Goal: Task Accomplishment & Management: Use online tool/utility

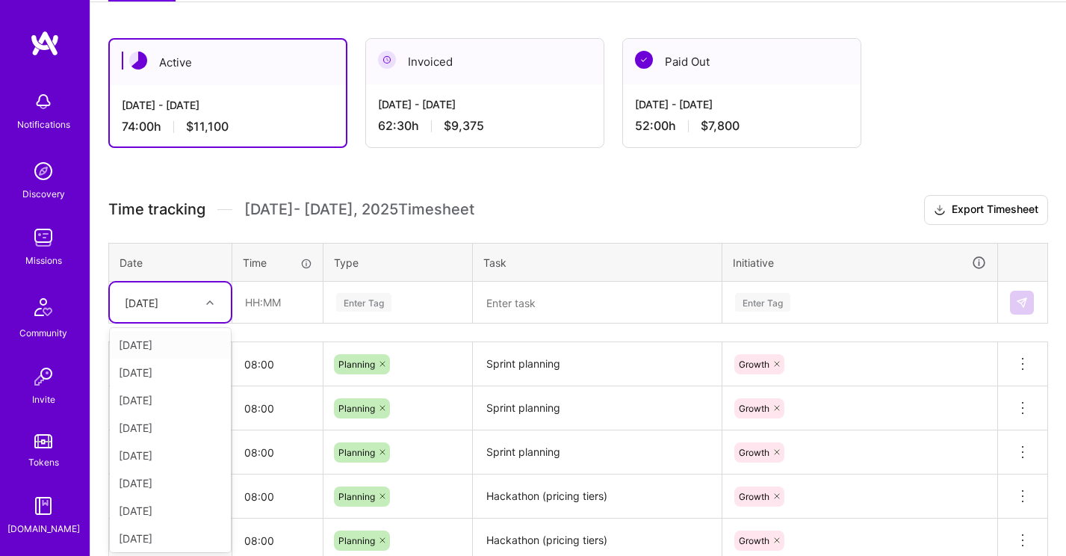
click at [216, 305] on div at bounding box center [211, 302] width 23 height 19
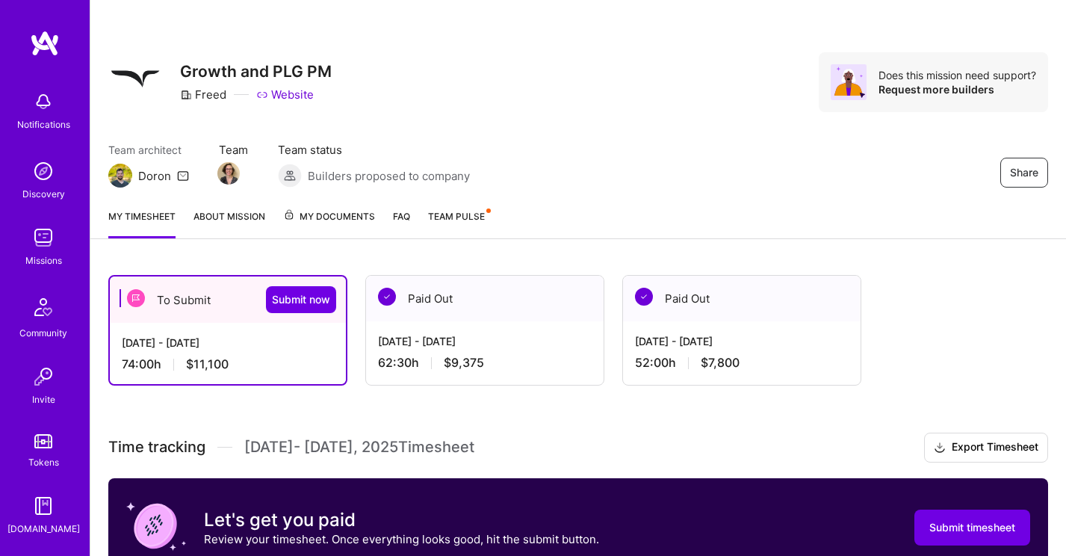
scroll to position [306, 0]
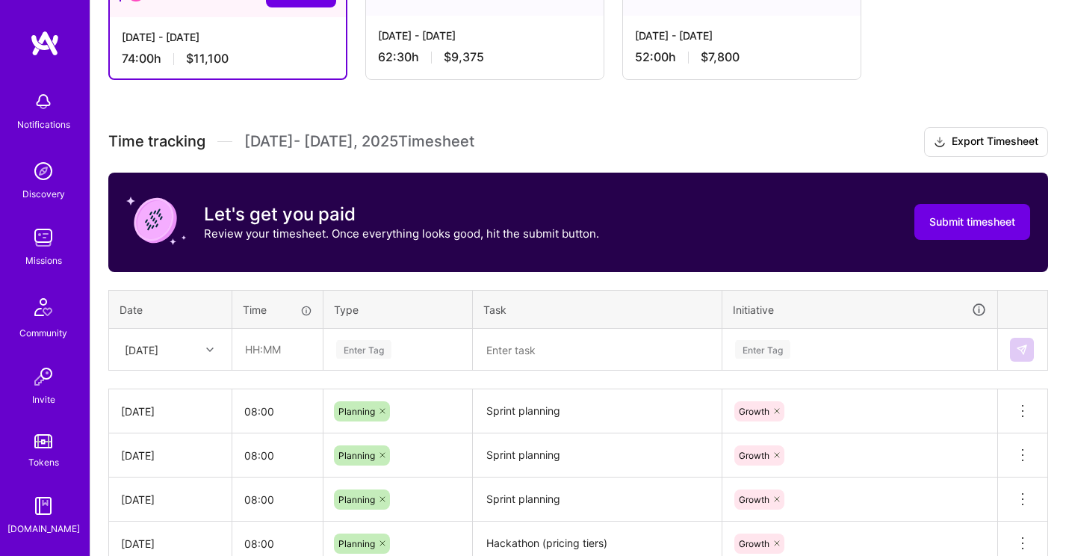
click at [208, 345] on div "[DATE]" at bounding box center [170, 350] width 121 height 40
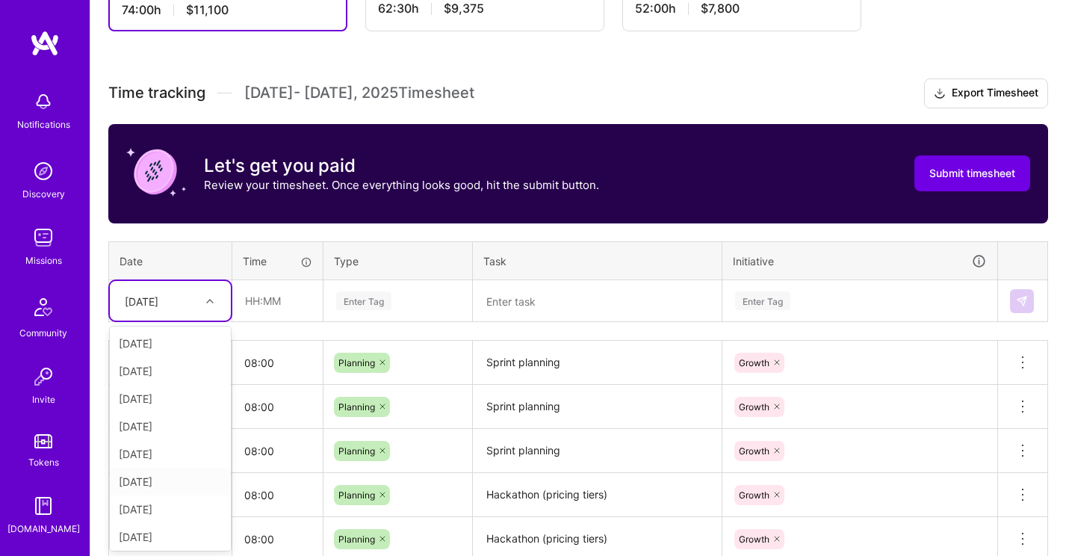
scroll to position [169, 0]
click at [169, 532] on div "[DATE]" at bounding box center [170, 534] width 121 height 28
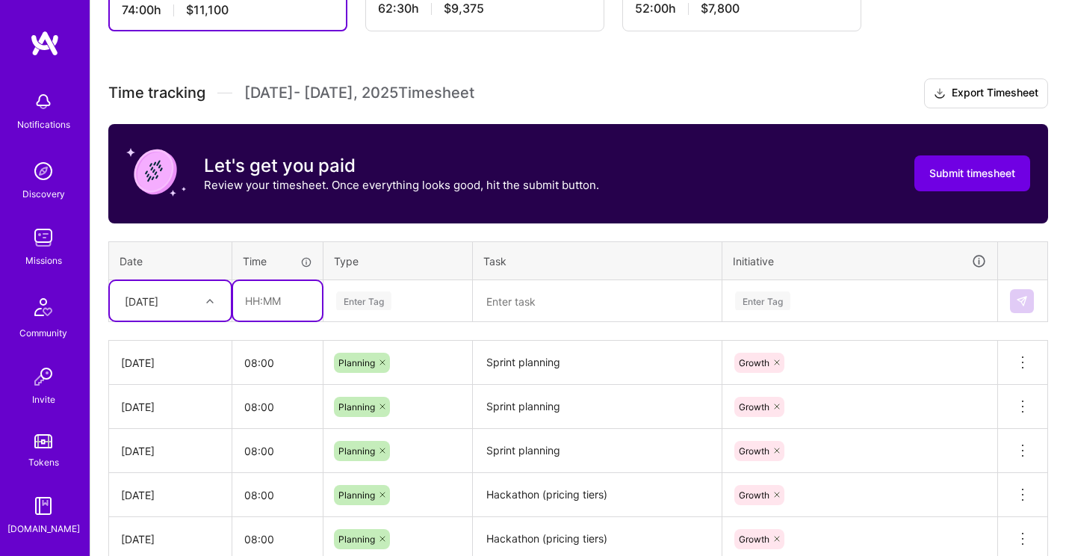
click at [264, 303] on input "text" at bounding box center [277, 301] width 89 height 40
type input "08:00"
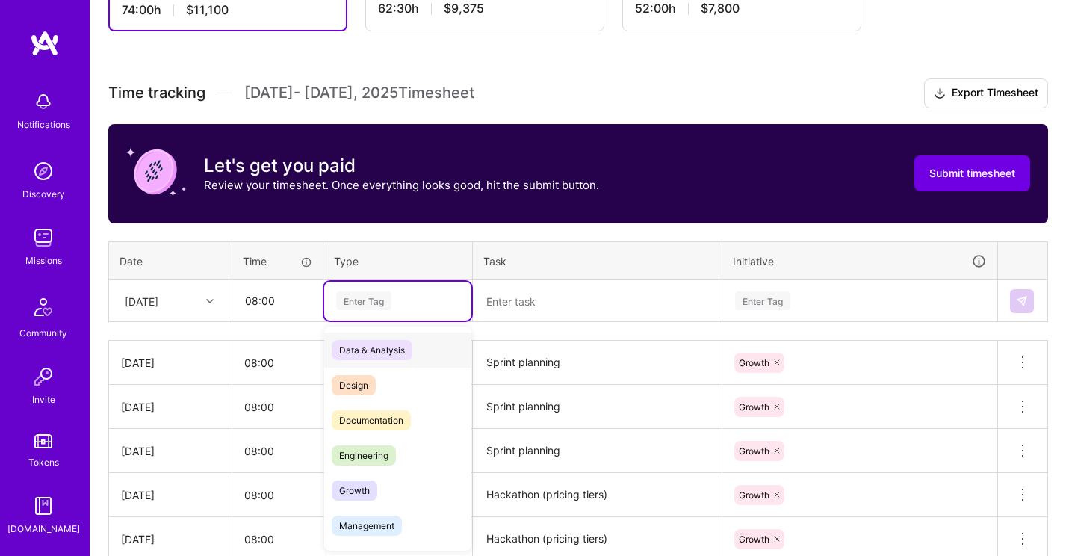
click at [362, 286] on div "Enter Tag" at bounding box center [397, 301] width 147 height 39
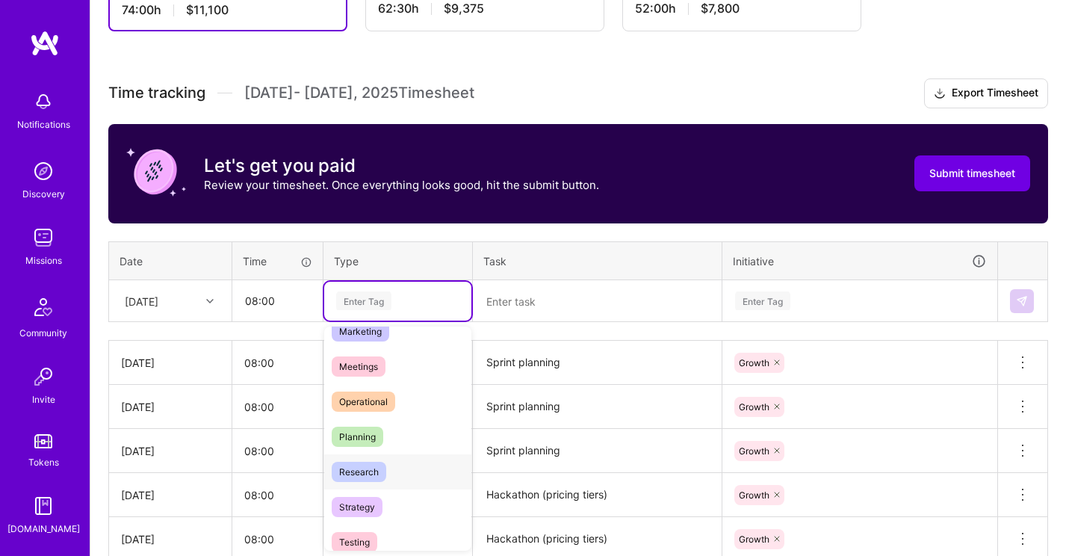
scroll to position [242, 0]
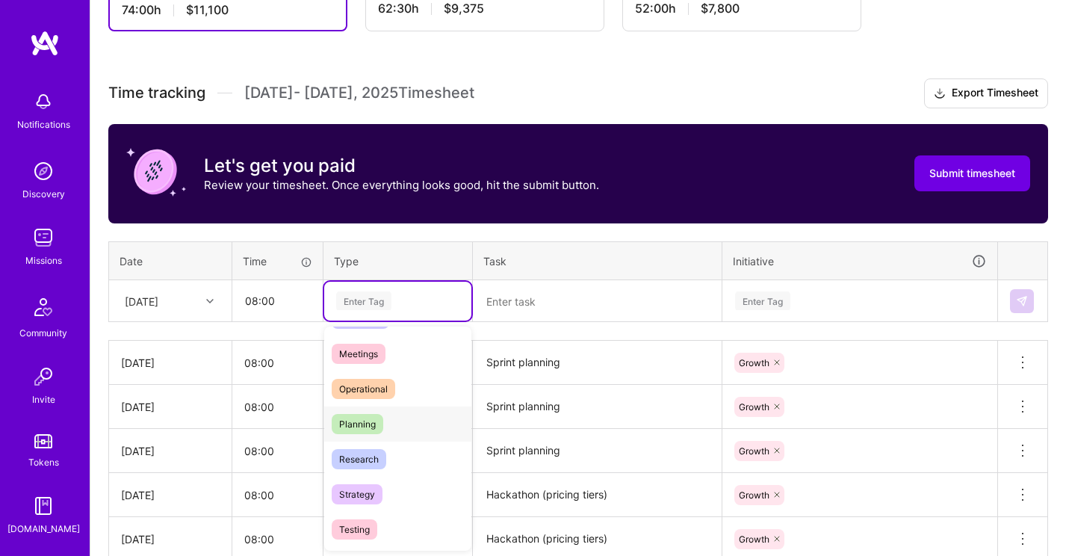
click at [390, 422] on div "Planning" at bounding box center [397, 424] width 147 height 35
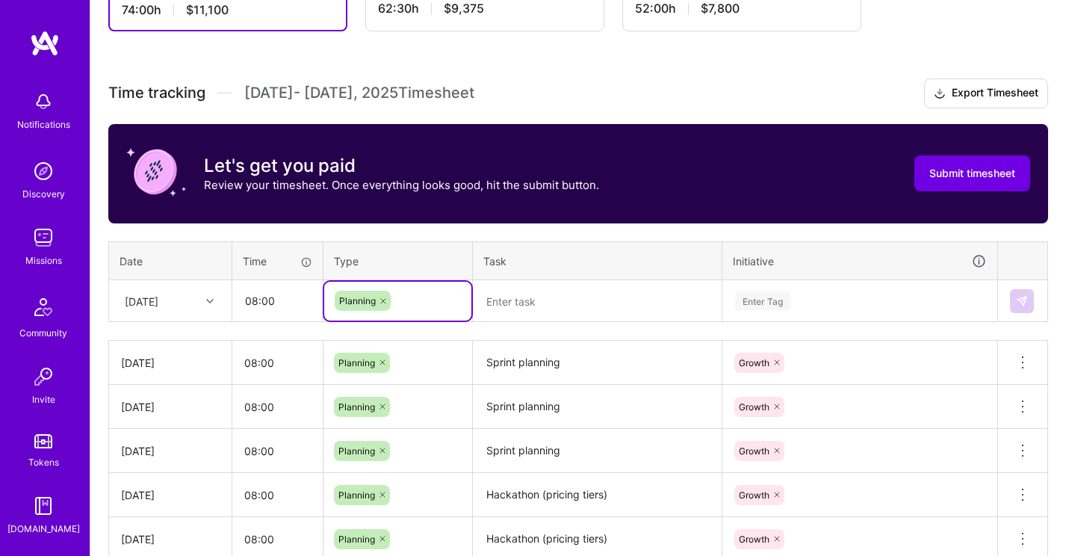
click at [525, 356] on textarea "Sprint planning" at bounding box center [598, 362] width 246 height 41
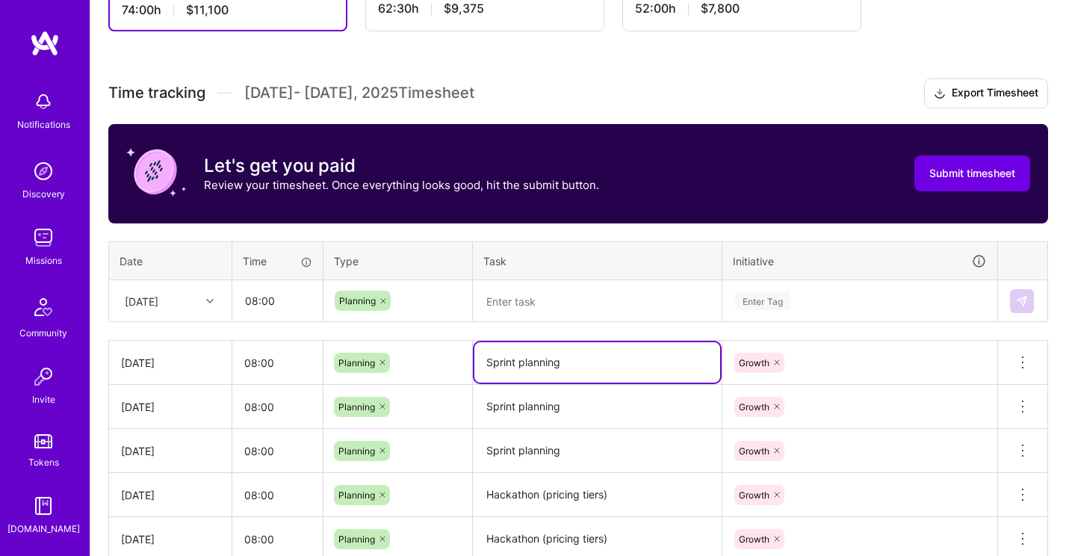
click at [525, 356] on textarea "Sprint planning" at bounding box center [598, 362] width 246 height 40
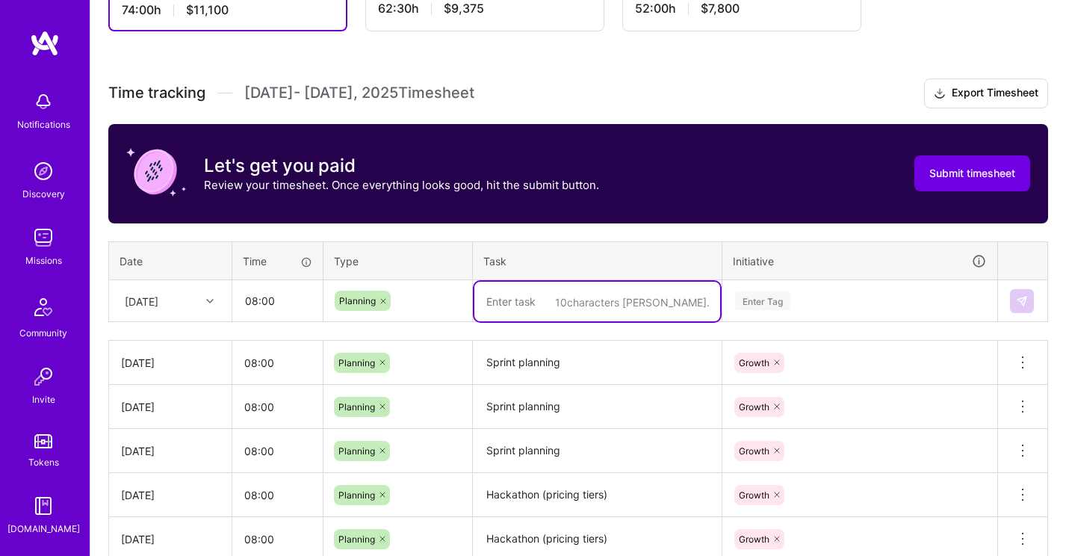
click at [520, 296] on textarea at bounding box center [598, 302] width 246 height 40
paste textarea "Sprint planning"
type textarea "Sprint planning"
click at [761, 295] on div "Enter Tag" at bounding box center [762, 300] width 55 height 23
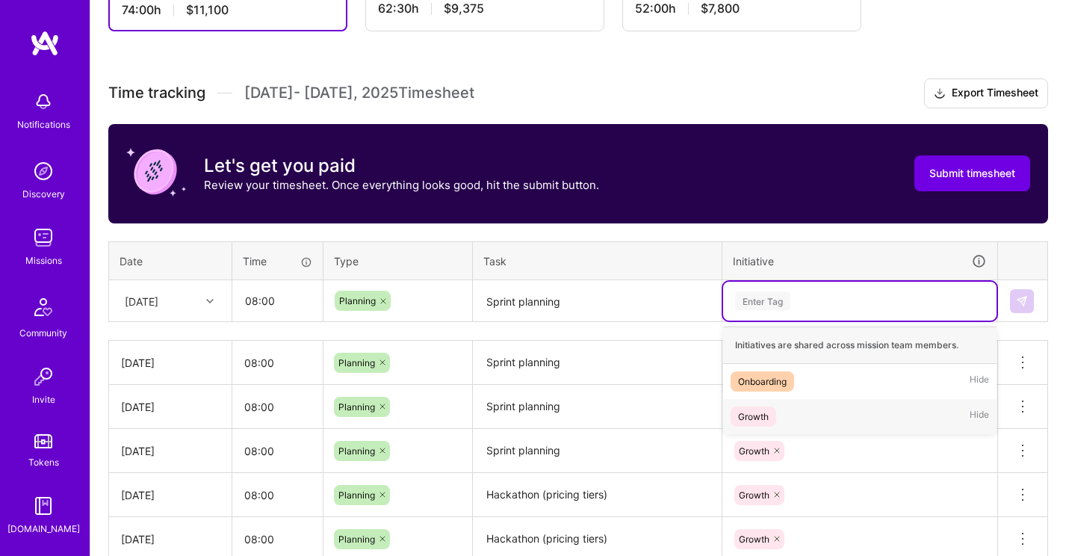
click at [767, 412] on div "Growth" at bounding box center [753, 417] width 31 height 16
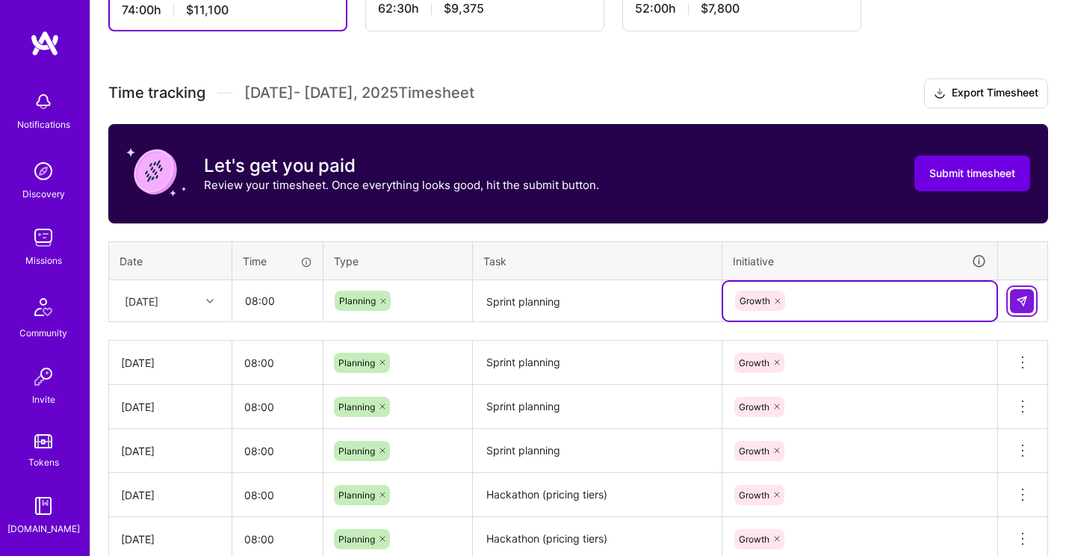
click at [1028, 302] on button at bounding box center [1022, 301] width 24 height 24
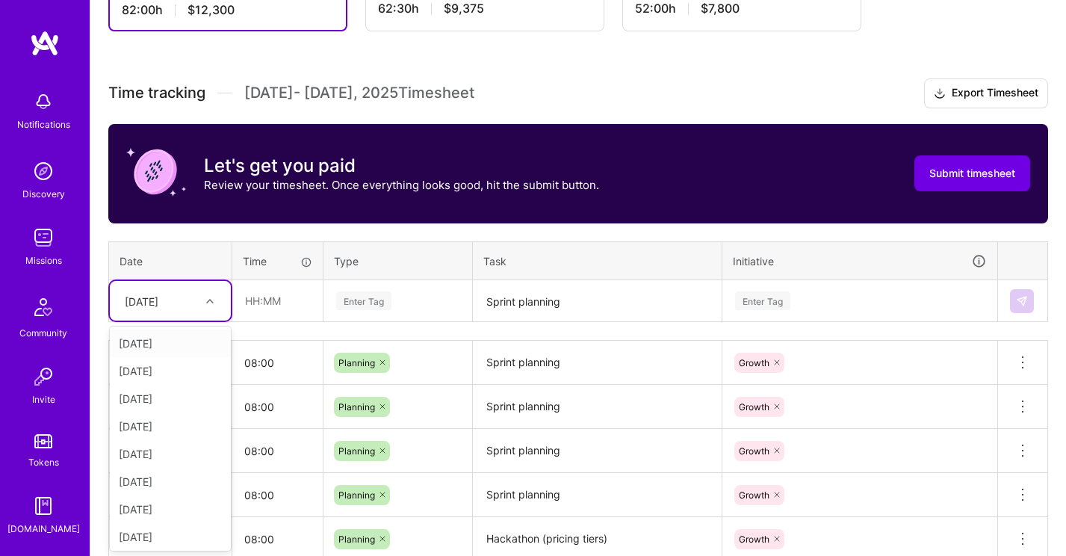
click at [195, 299] on div "[DATE]" at bounding box center [158, 300] width 83 height 25
click at [173, 530] on div "[DATE]" at bounding box center [170, 534] width 121 height 28
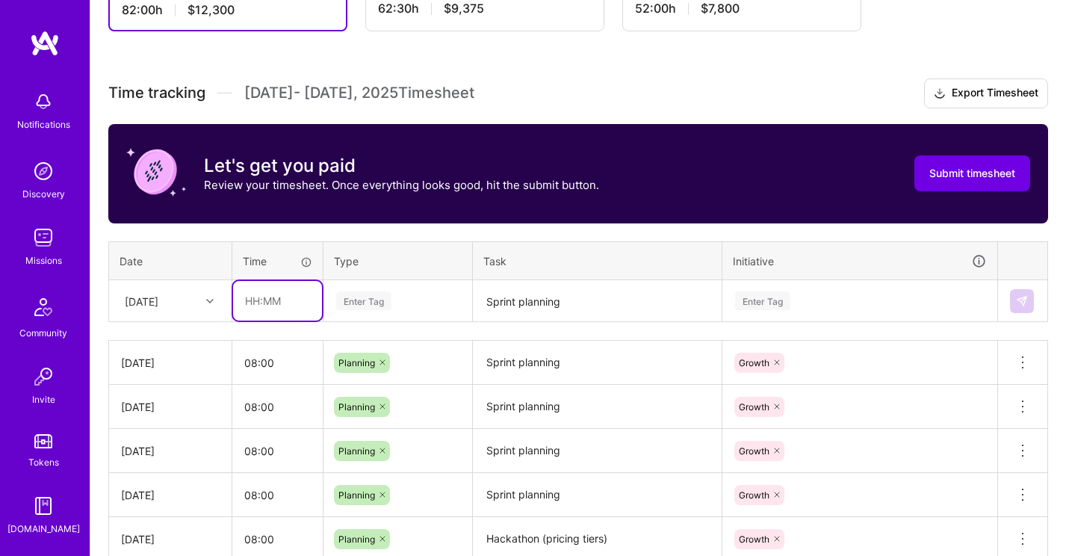
click at [275, 299] on input "text" at bounding box center [277, 301] width 89 height 40
type input "08:00"
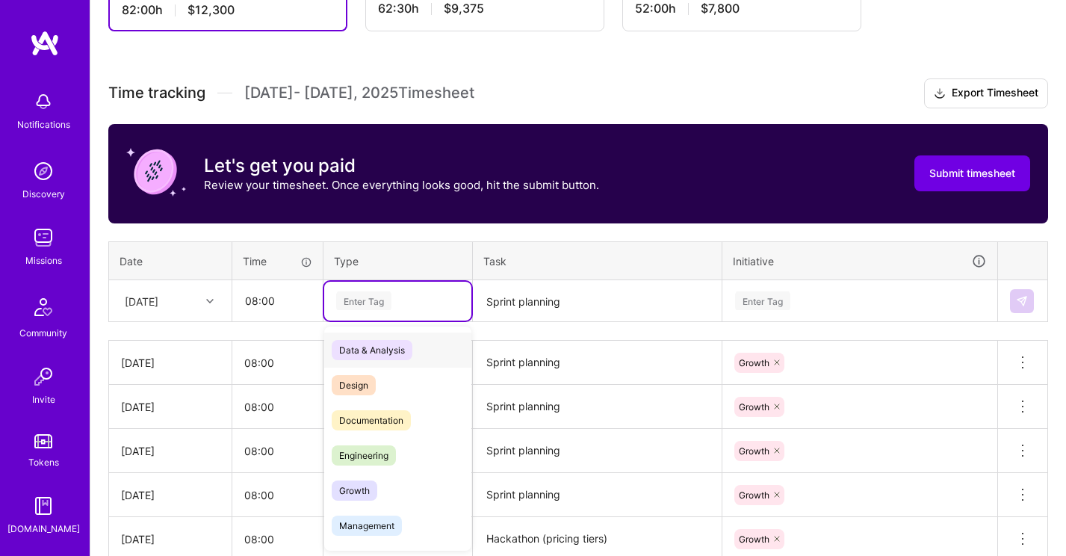
click at [359, 299] on div "Enter Tag" at bounding box center [363, 300] width 55 height 23
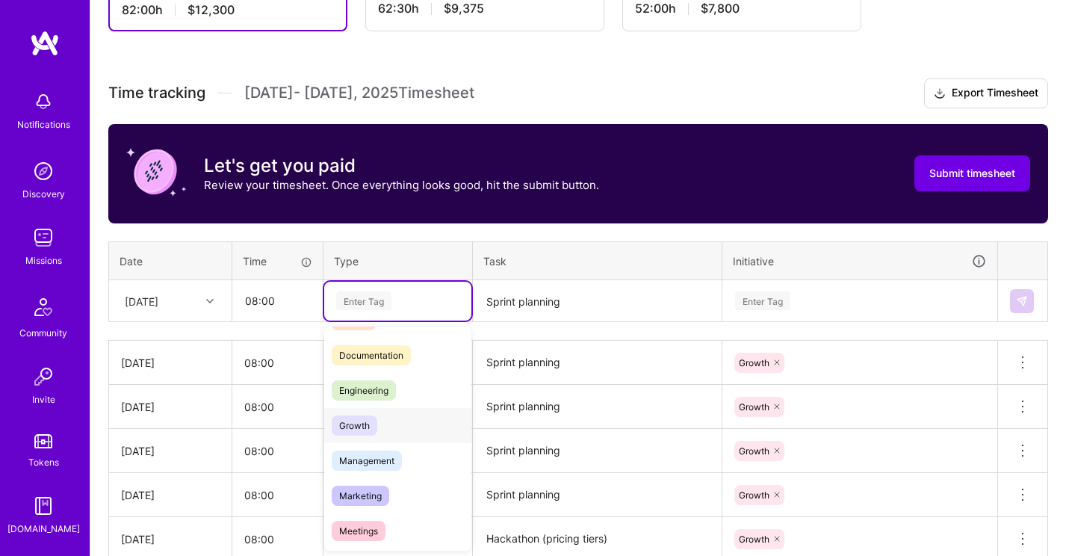
scroll to position [176, 0]
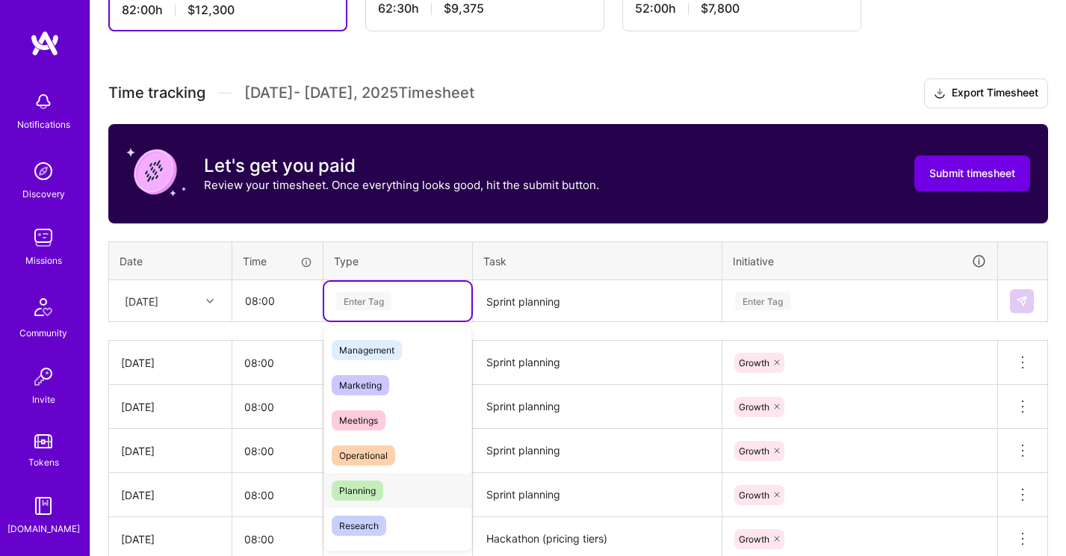
click at [395, 493] on div "Planning" at bounding box center [397, 490] width 147 height 35
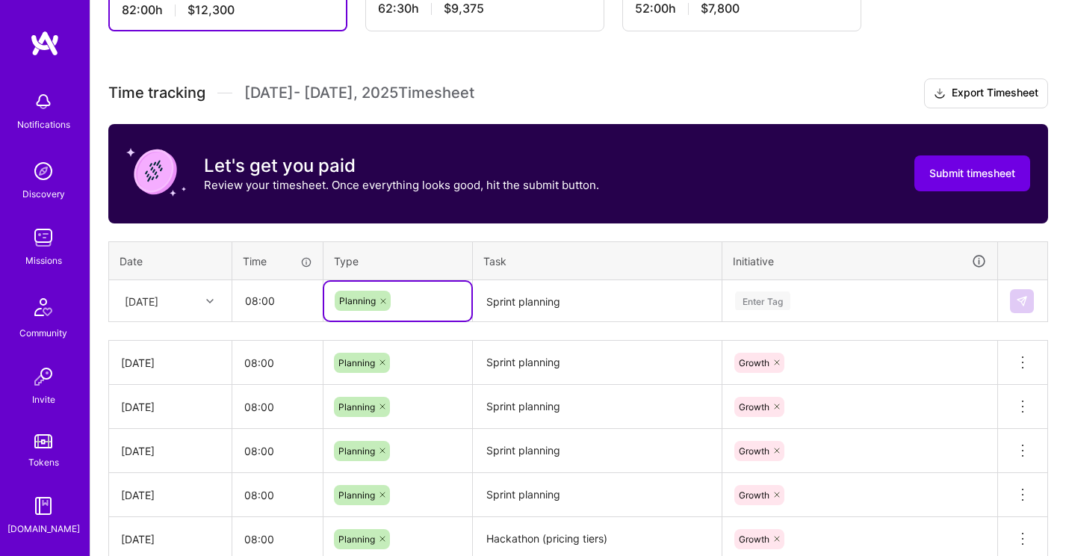
click at [566, 303] on textarea "Sprint planning" at bounding box center [598, 302] width 246 height 40
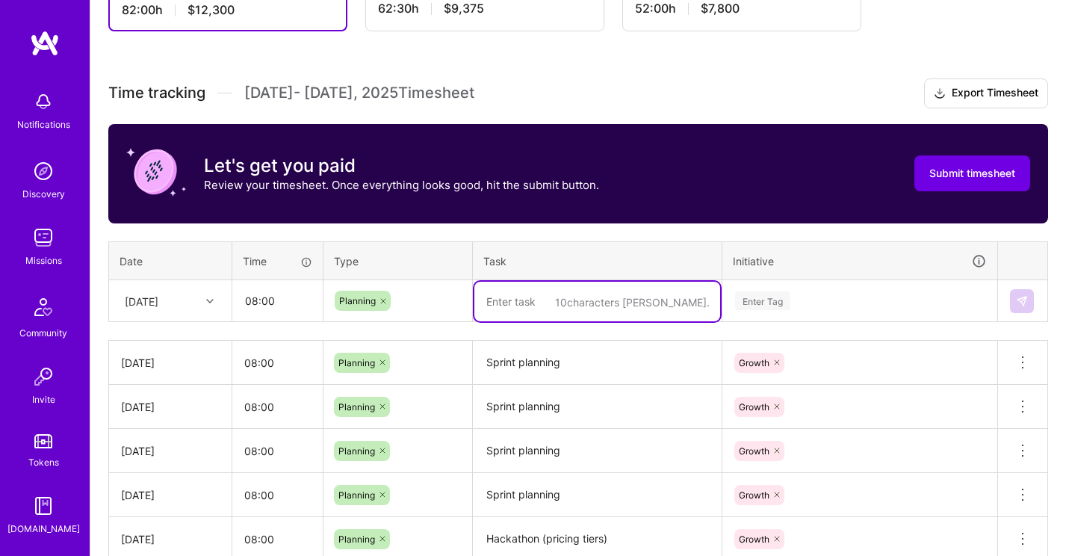
paste textarea "Sprint planning"
type textarea "Sprint planning"
click at [758, 298] on div "Enter Tag" at bounding box center [762, 300] width 55 height 23
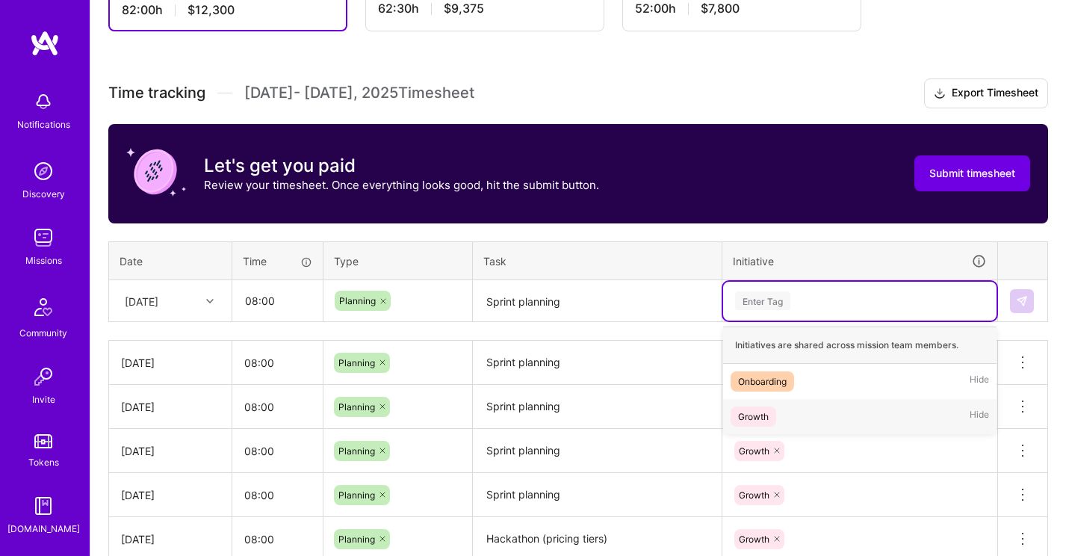
click at [805, 415] on div "Growth Hide" at bounding box center [859, 416] width 273 height 35
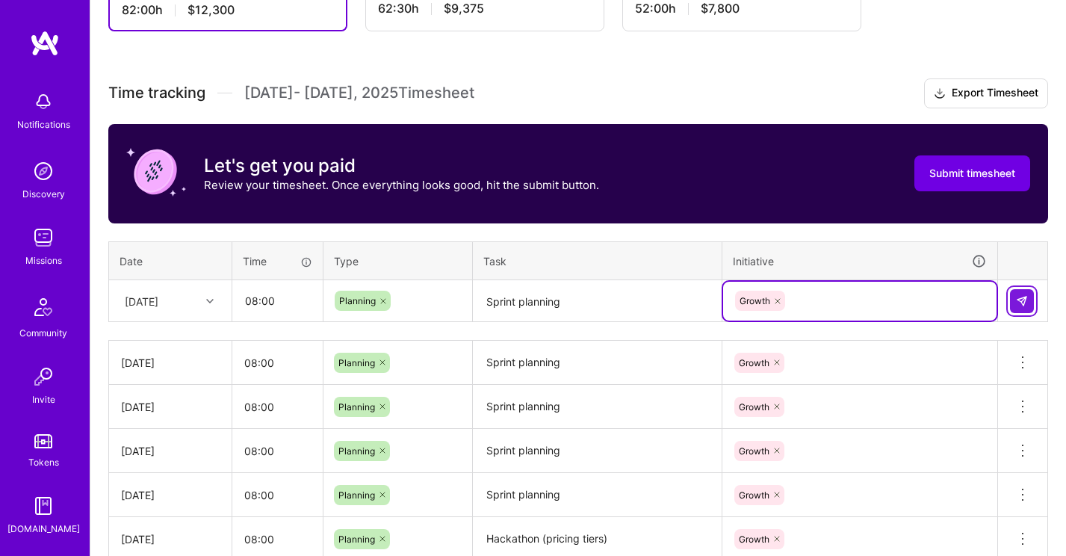
click at [1026, 298] on img at bounding box center [1022, 301] width 12 height 12
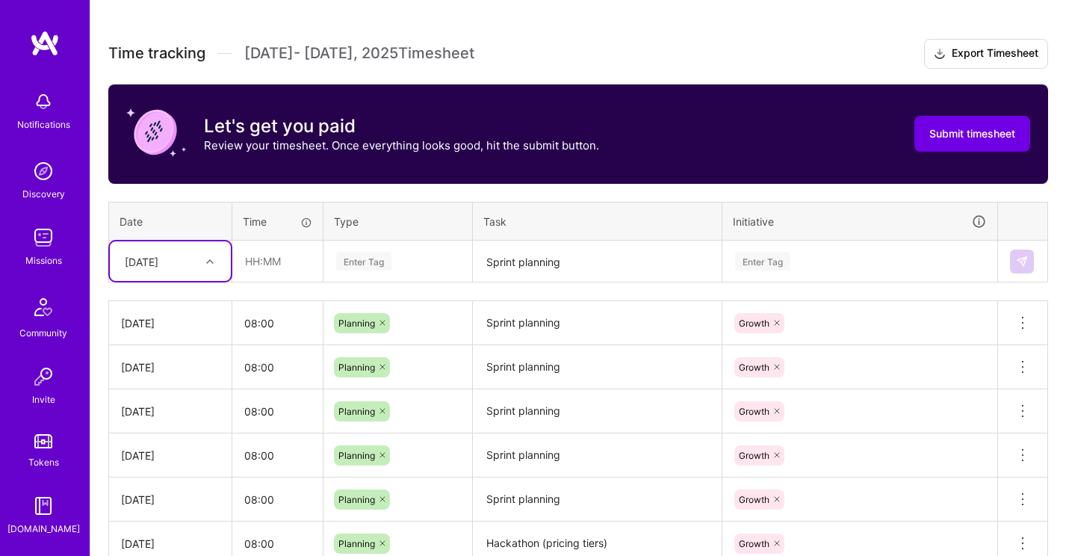
scroll to position [389, 0]
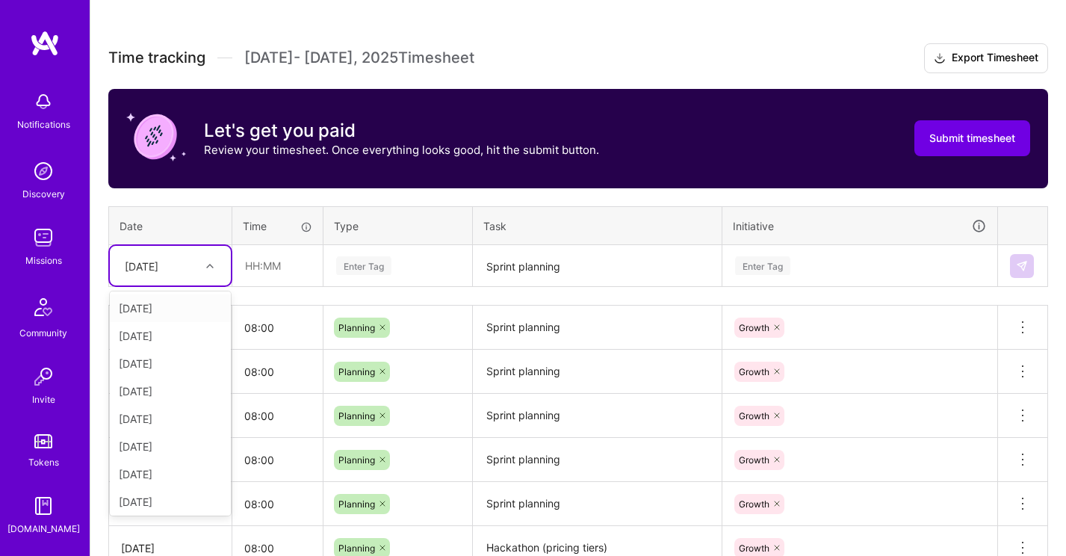
click at [207, 265] on icon at bounding box center [209, 265] width 7 height 7
click at [470, 213] on th "Type" at bounding box center [398, 225] width 149 height 39
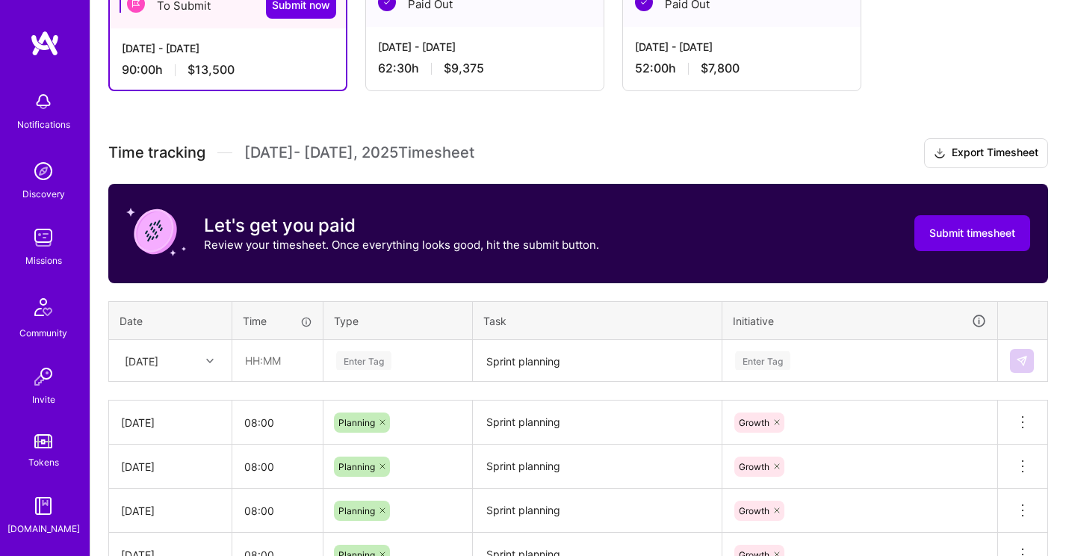
scroll to position [291, 0]
